Goal: Task Accomplishment & Management: Complete application form

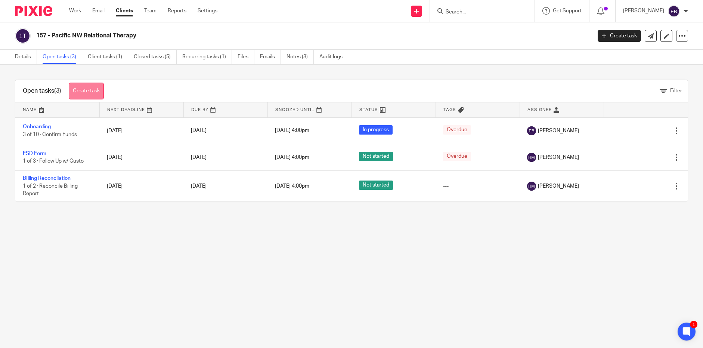
click at [92, 90] on link "Create task" at bounding box center [86, 91] width 35 height 17
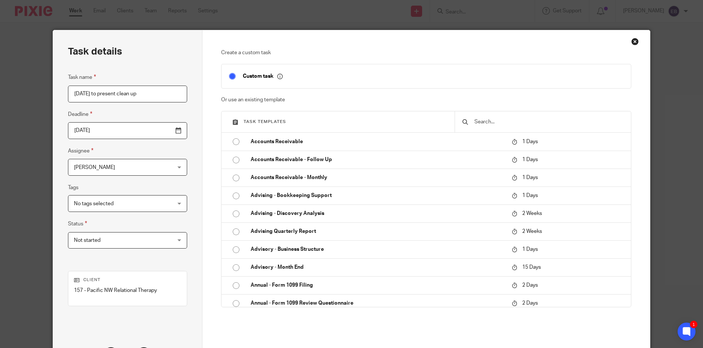
type input "[DATE] to present clean up"
click at [123, 137] on input "2025-08-11" at bounding box center [127, 130] width 119 height 17
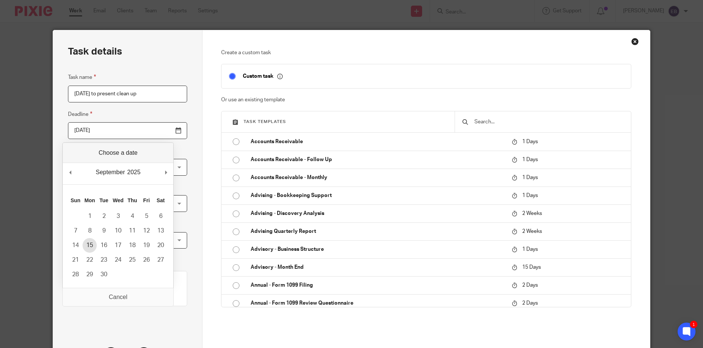
type input "2025-09-15"
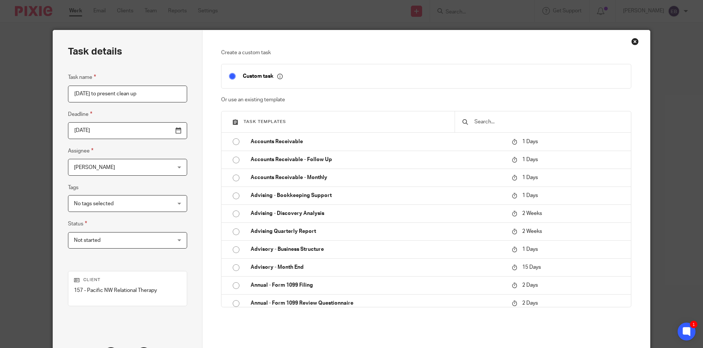
click at [120, 167] on span "[PERSON_NAME]" at bounding box center [119, 167] width 90 height 16
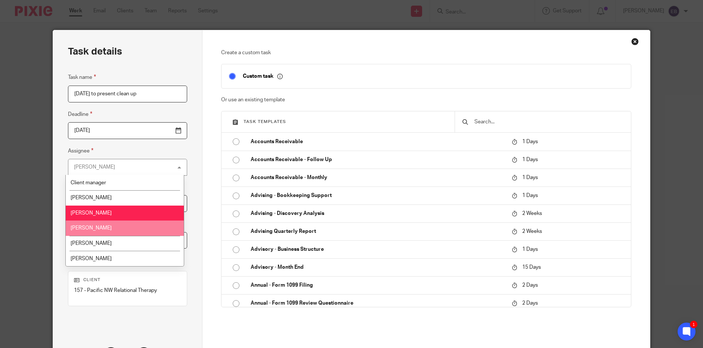
click at [116, 227] on li "Haleigh Middlemas" at bounding box center [125, 227] width 118 height 15
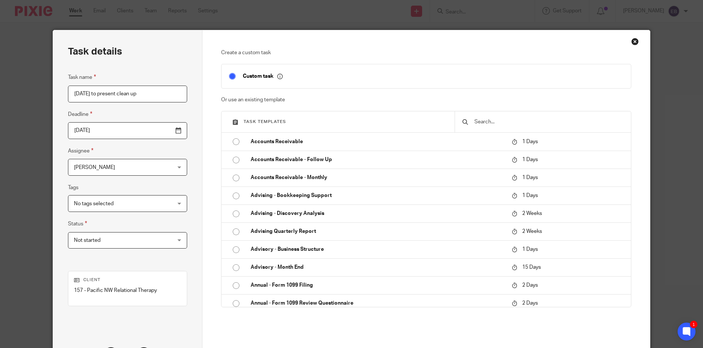
click at [123, 172] on span "Haleigh Middlemas" at bounding box center [119, 167] width 90 height 16
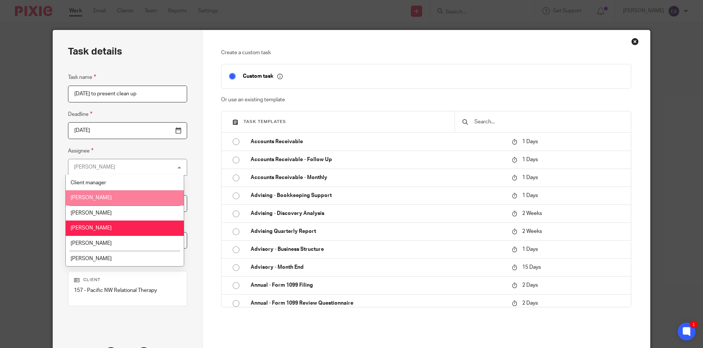
click at [120, 199] on li "[PERSON_NAME]" at bounding box center [125, 197] width 118 height 15
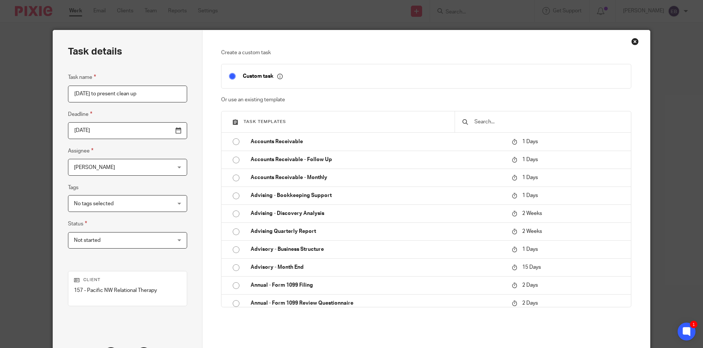
click at [515, 126] on div at bounding box center [543, 121] width 176 height 21
click at [507, 123] on input "text" at bounding box center [549, 122] width 150 height 8
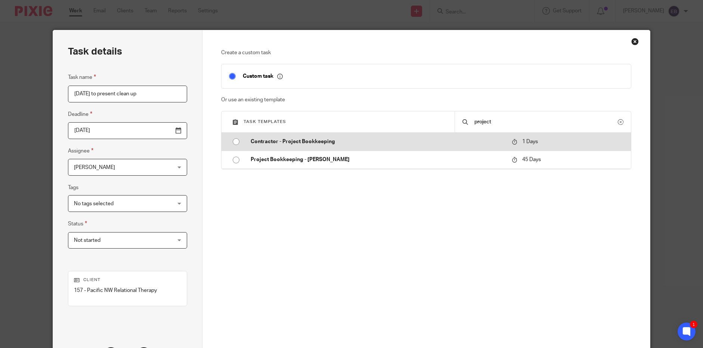
type input "project"
drag, startPoint x: 470, startPoint y: 134, endPoint x: 309, endPoint y: 140, distance: 160.7
click at [309, 140] on p "Contractor - Project Bookkeeping" at bounding box center [378, 141] width 254 height 7
type input "2025-08-12"
checkbox input "false"
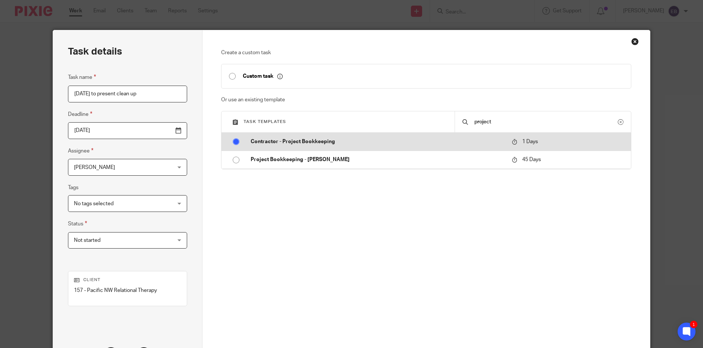
radio input "true"
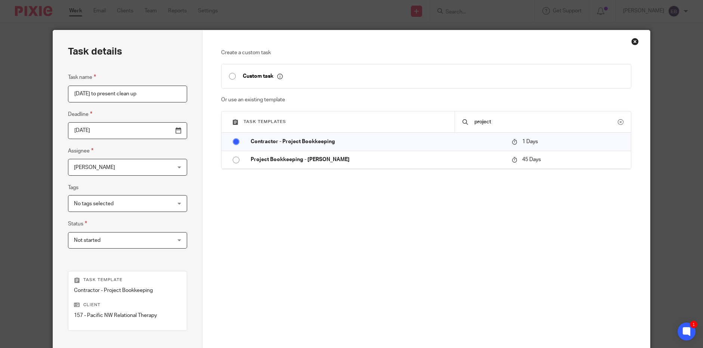
scroll to position [93, 0]
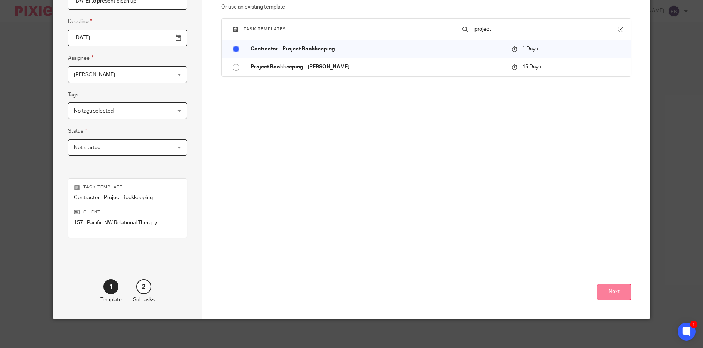
click at [618, 290] on button "Next" at bounding box center [614, 292] width 34 height 16
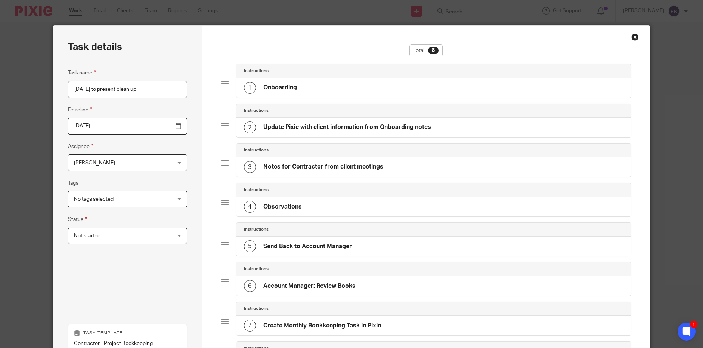
scroll to position [9, 0]
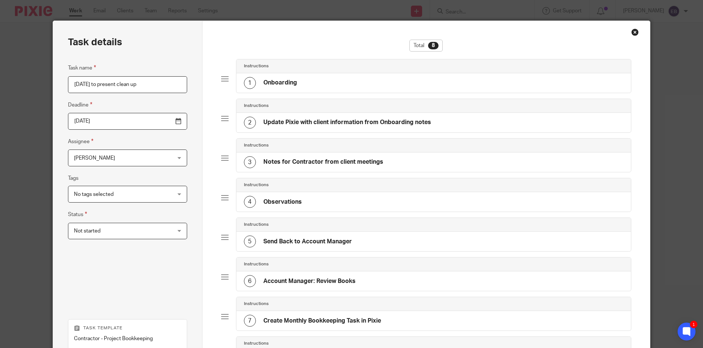
click at [394, 88] on div "1 Onboarding" at bounding box center [433, 82] width 394 height 19
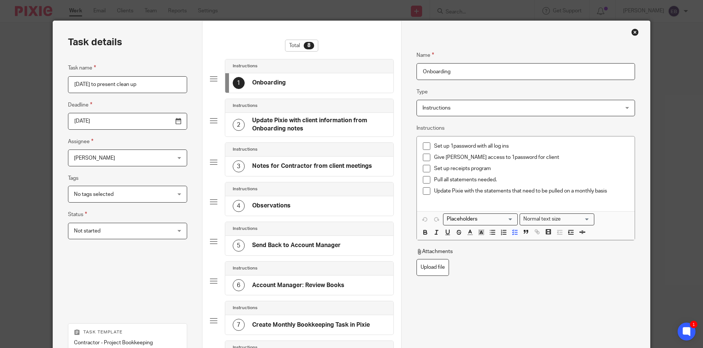
click at [424, 148] on span at bounding box center [426, 145] width 7 height 7
click at [424, 158] on span at bounding box center [426, 157] width 7 height 7
click at [351, 127] on h4 "Update Pixie with client information from Onboarding notes" at bounding box center [319, 125] width 134 height 16
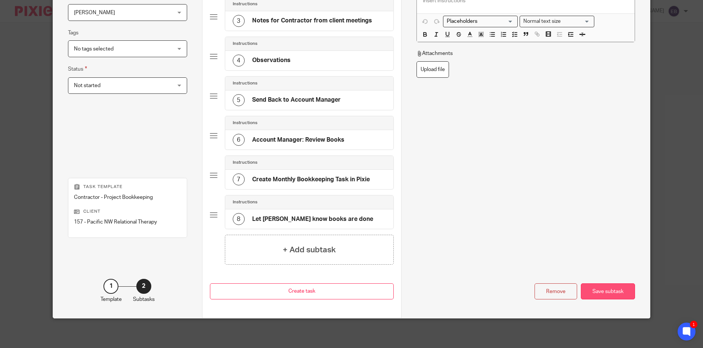
click at [588, 292] on div "Save subtask" at bounding box center [608, 291] width 54 height 16
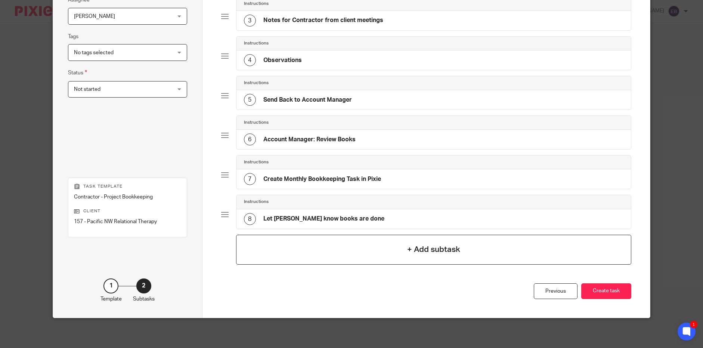
scroll to position [151, 0]
click at [594, 291] on button "Create task" at bounding box center [606, 291] width 50 height 16
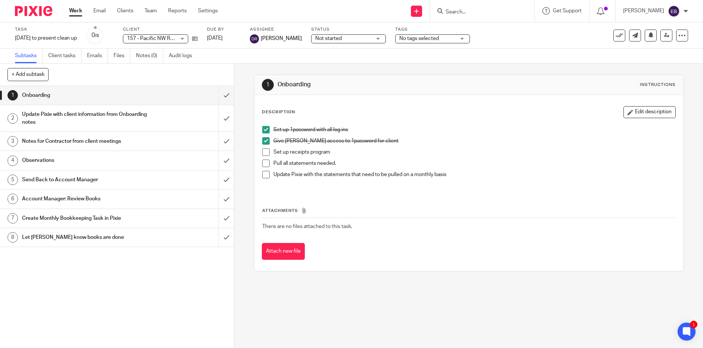
click at [513, 36] on div "Task [DATE] to present clean up Save [DATE] to present clean up 0 /8 Client 157…" at bounding box center [295, 36] width 561 height 18
click at [540, 50] on div "Subtasks Client tasks Emails Files Notes (0) Audit logs" at bounding box center [351, 56] width 703 height 15
